Goal: Information Seeking & Learning: Learn about a topic

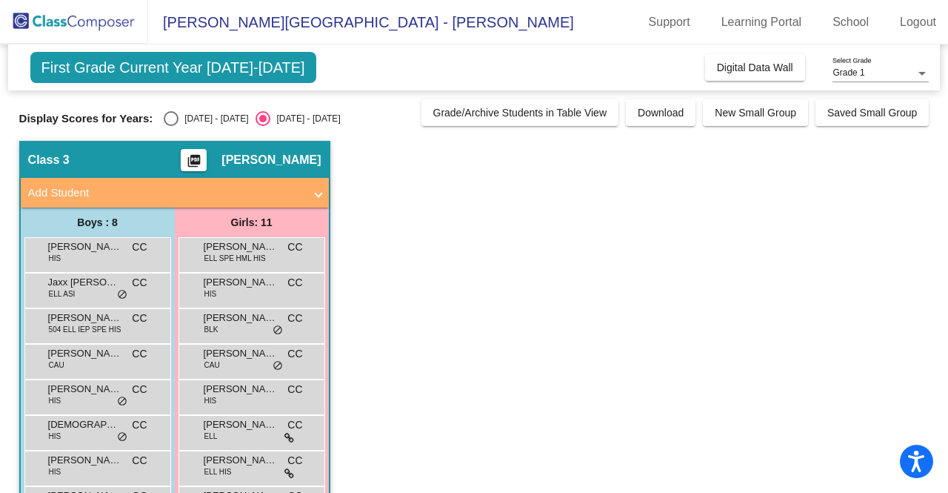
scroll to position [116, 0]
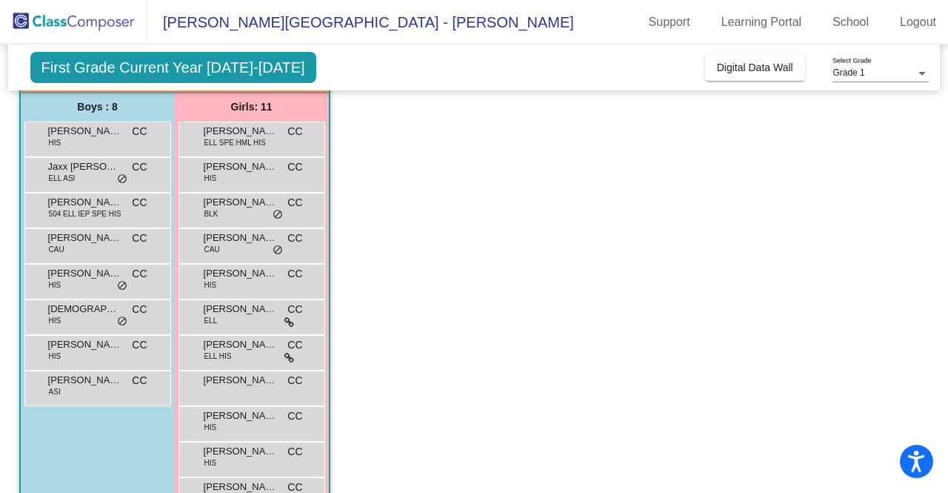
click at [527, 275] on app-classroom "Class 3 picture_as_pdf [PERSON_NAME] Add Student First Name Last Name Student I…" at bounding box center [474, 280] width 910 height 511
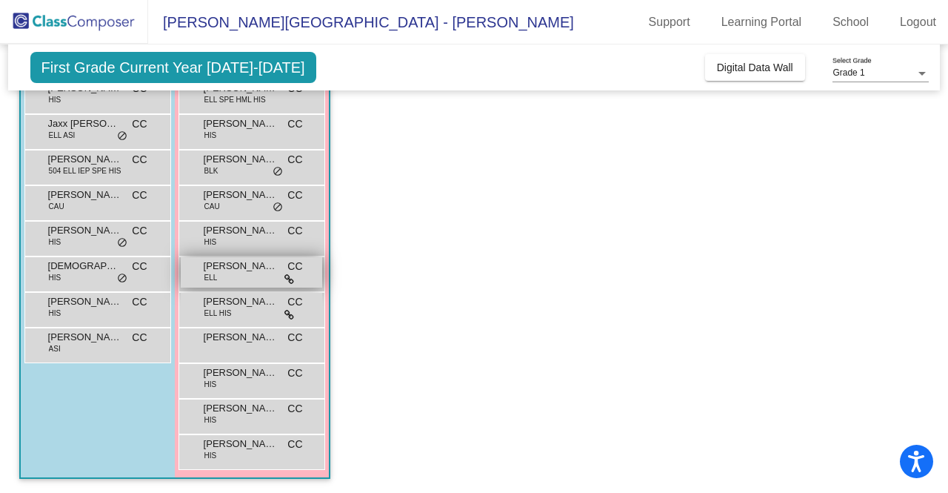
click at [288, 278] on icon at bounding box center [289, 279] width 10 height 10
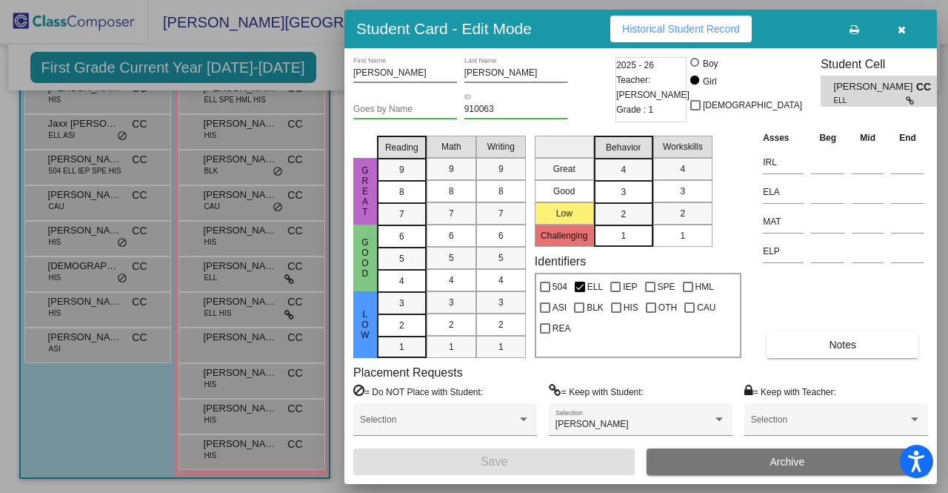
click at [905, 29] on button "button" at bounding box center [901, 29] width 47 height 27
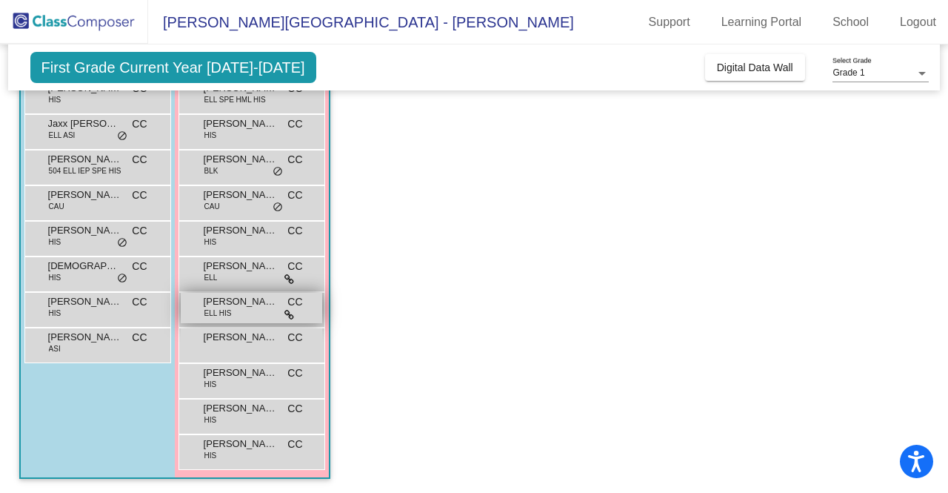
click at [241, 306] on span "[PERSON_NAME]" at bounding box center [241, 301] width 74 height 15
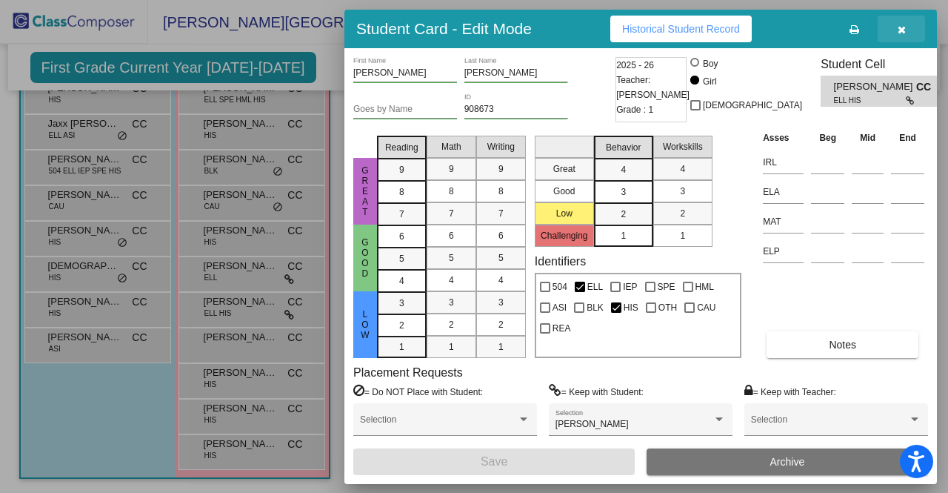
click at [905, 29] on button "button" at bounding box center [901, 29] width 47 height 27
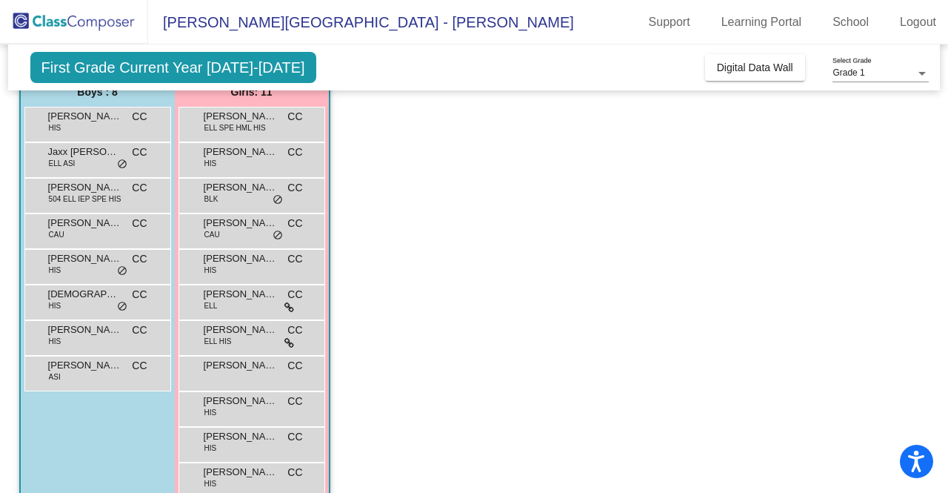
scroll to position [129, 0]
click at [273, 229] on span "[PERSON_NAME]" at bounding box center [241, 224] width 74 height 15
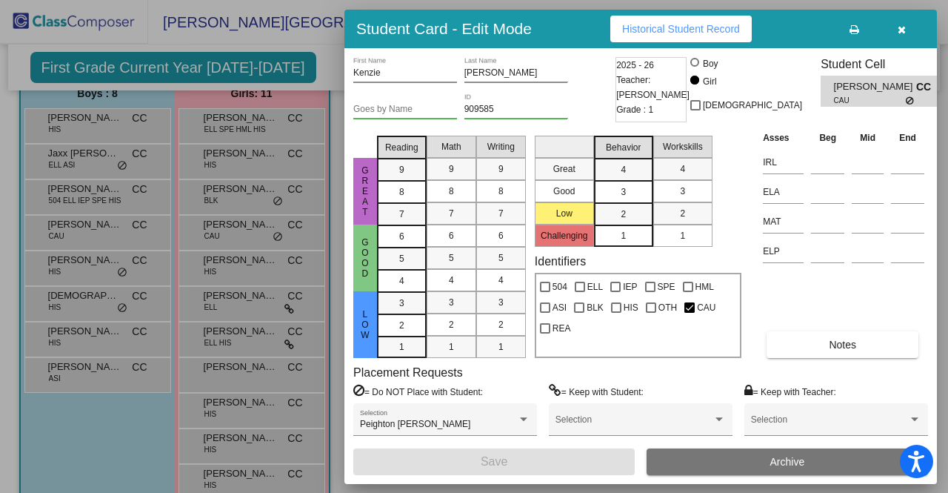
click at [265, 195] on div at bounding box center [474, 246] width 948 height 493
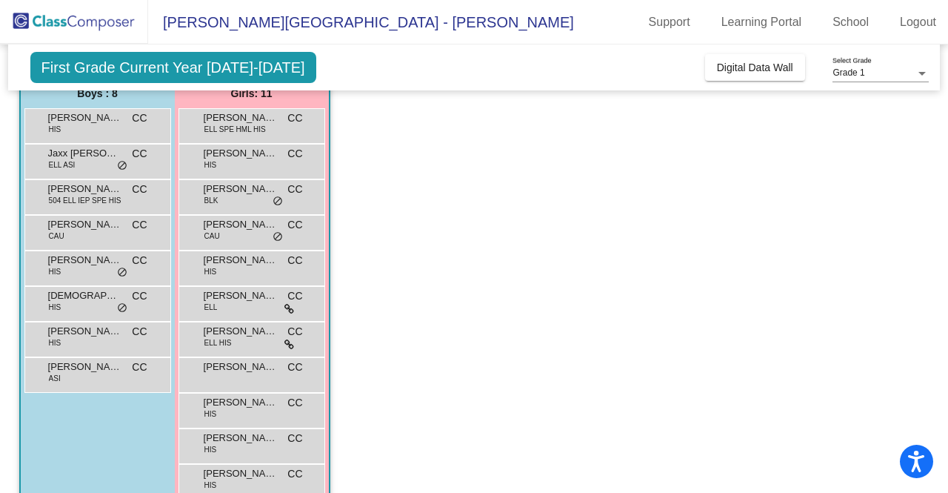
click at [265, 195] on div "[PERSON_NAME] BLK CC lock do_not_disturb_alt" at bounding box center [251, 195] width 141 height 30
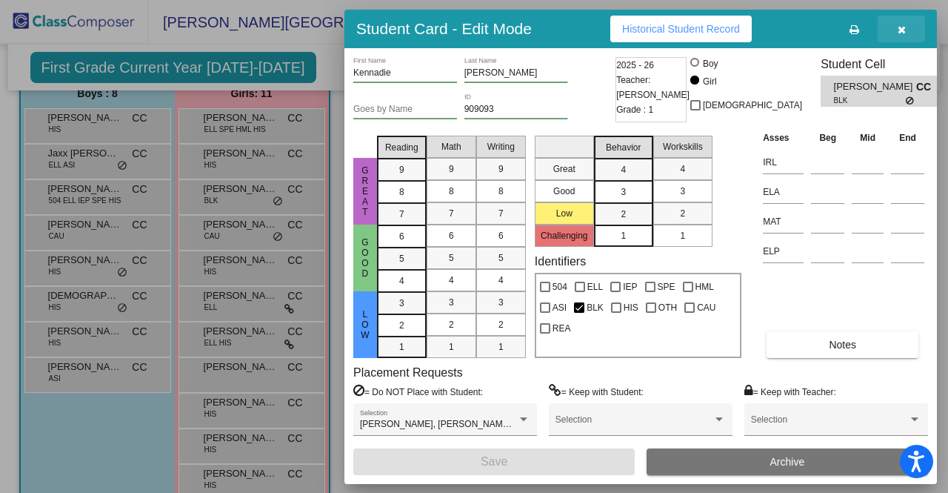
click at [895, 34] on button "button" at bounding box center [901, 29] width 47 height 27
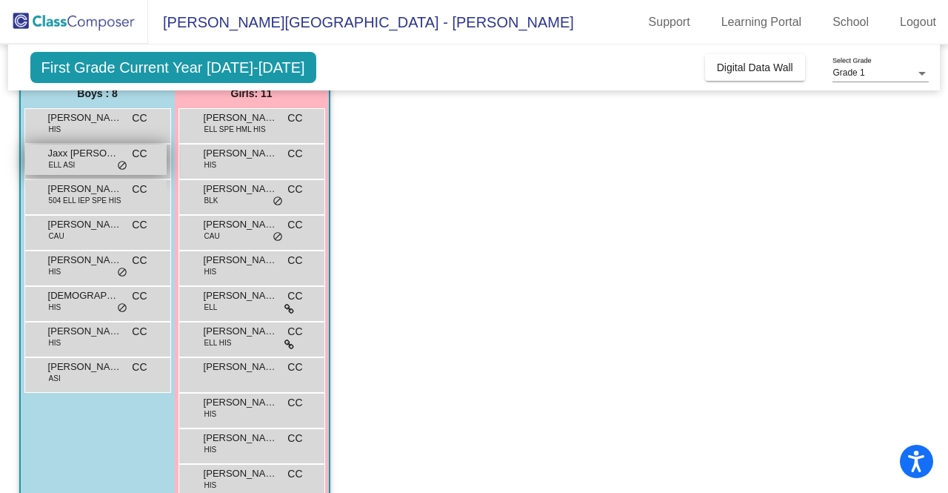
click at [104, 170] on div "Jaxx [PERSON_NAME] ELL ASI CC lock do_not_disturb_alt" at bounding box center [95, 159] width 141 height 30
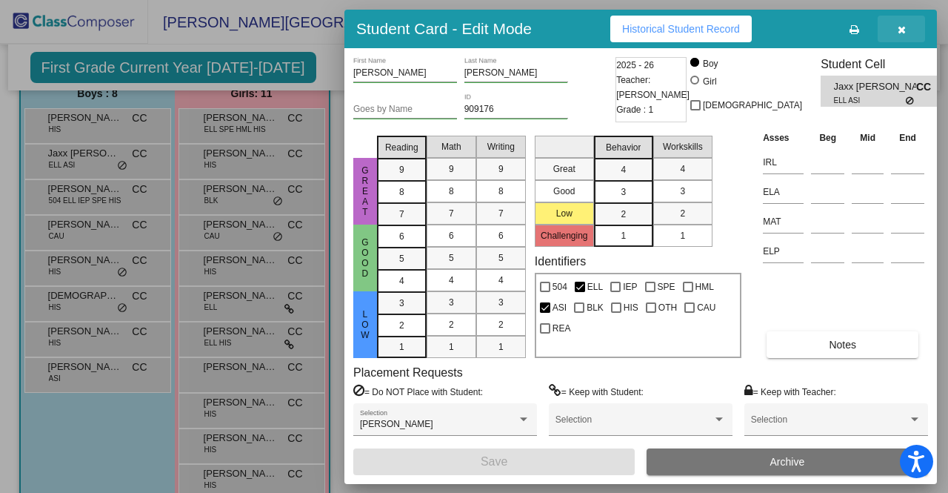
click at [903, 29] on icon "button" at bounding box center [902, 29] width 8 height 10
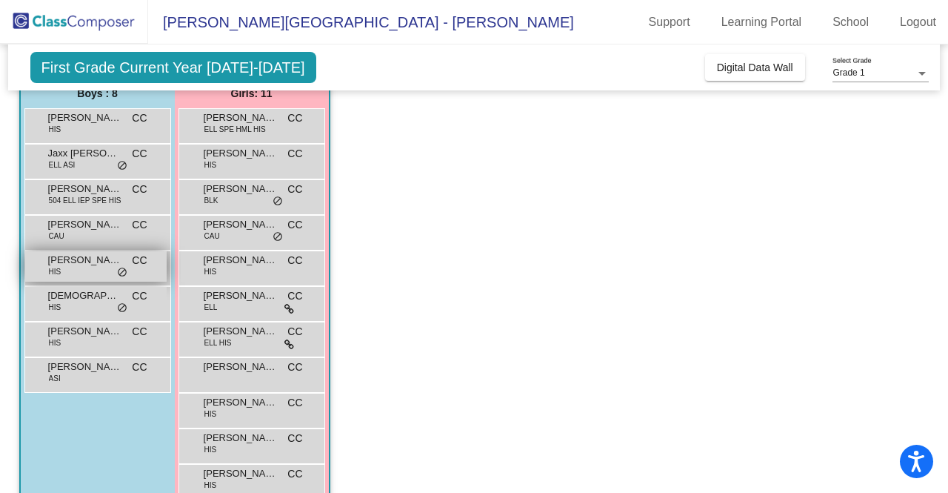
click at [83, 272] on div "[PERSON_NAME] HIS CC lock do_not_disturb_alt" at bounding box center [95, 266] width 141 height 30
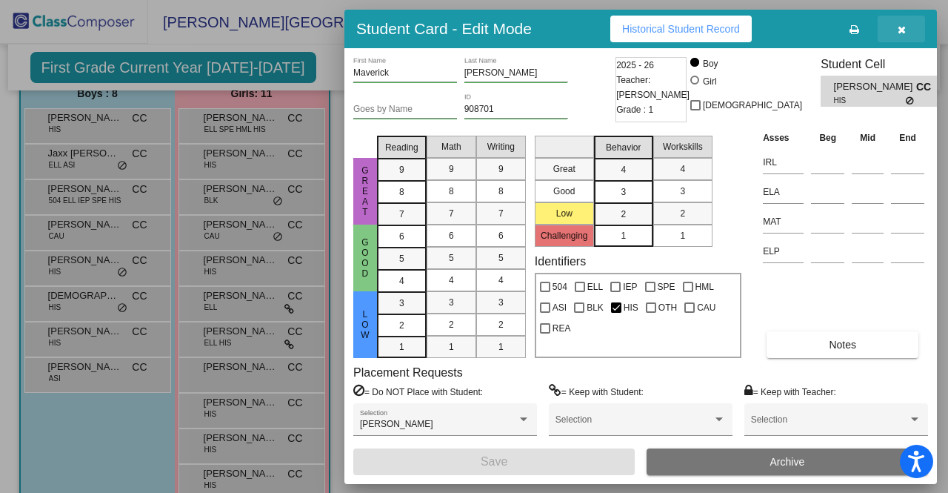
click at [901, 31] on icon "button" at bounding box center [902, 29] width 8 height 10
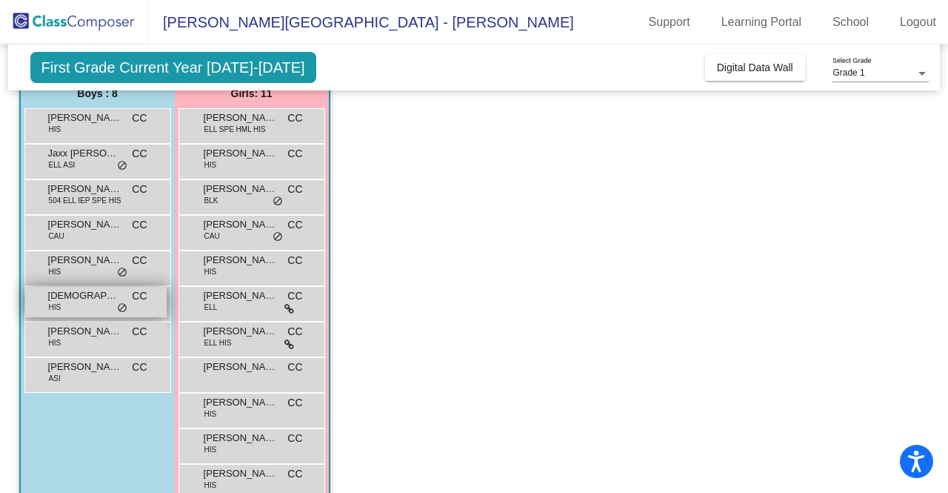
click at [92, 313] on div "Psalm XX111 [PERSON_NAME] HIS CC lock do_not_disturb_alt" at bounding box center [95, 302] width 141 height 30
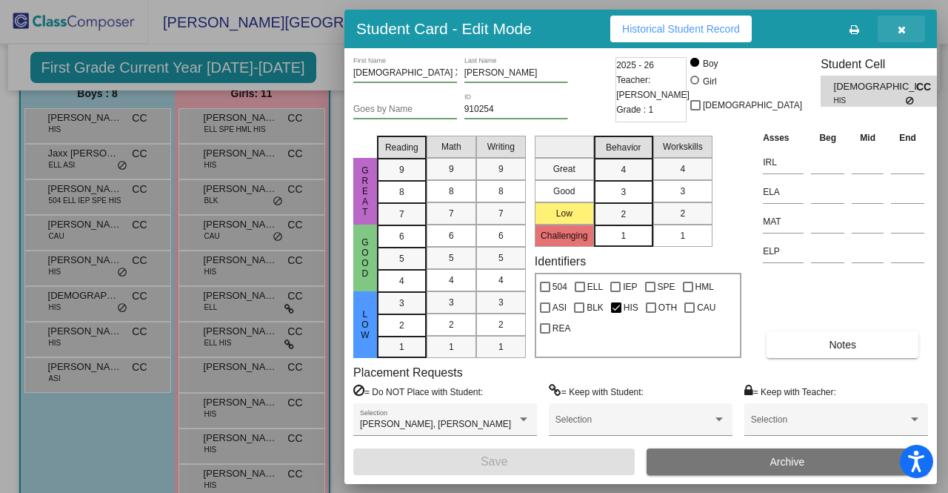
click at [905, 36] on button "button" at bounding box center [901, 29] width 47 height 27
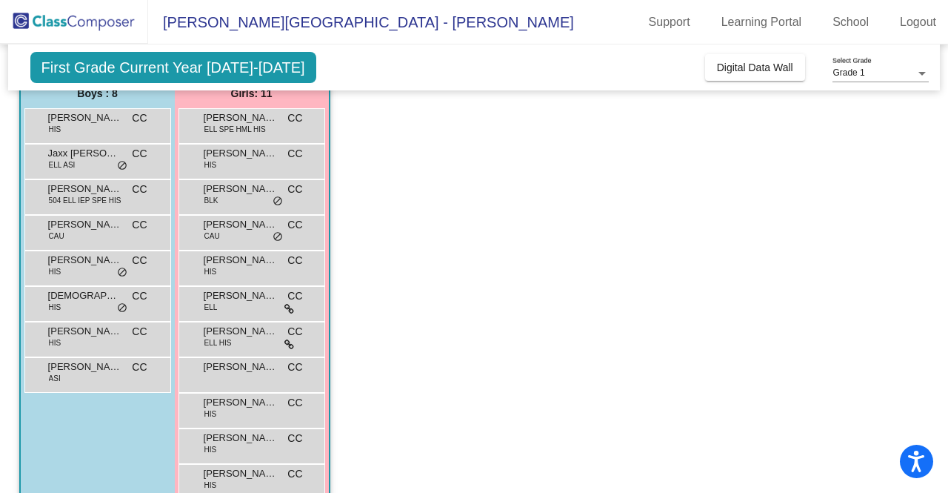
click at [496, 358] on app-classroom "Class 3 picture_as_pdf [PERSON_NAME] Add Student First Name Last Name Student I…" at bounding box center [474, 267] width 910 height 511
